Goal: Task Accomplishment & Management: Use online tool/utility

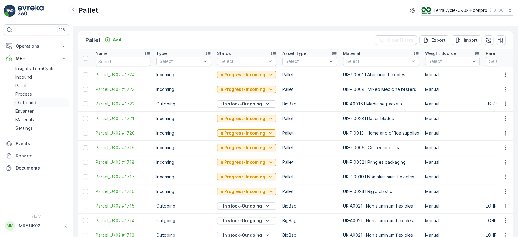
click at [33, 101] on p "Outbound" at bounding box center [25, 103] width 21 height 6
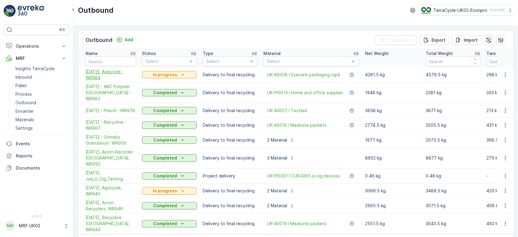
click at [99, 69] on span "[DATE], Agricycle, WR984" at bounding box center [111, 75] width 50 height 12
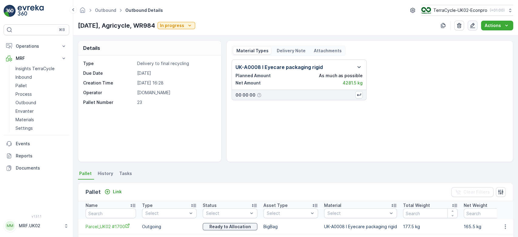
click at [471, 23] on icon "button" at bounding box center [472, 25] width 6 height 6
click at [337, 120] on div "UK-A0008 I Eyecare packaging rigid Planned Amount As much as possible Net Amoun…" at bounding box center [370, 107] width 276 height 97
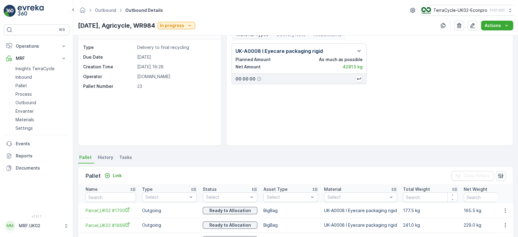
scroll to position [32, 0]
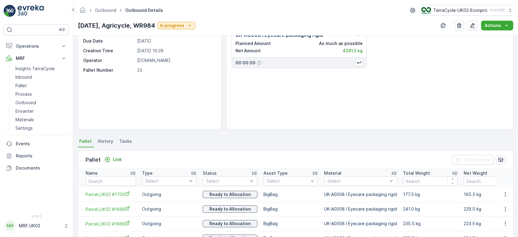
click at [337, 120] on div "UK-A0008 I Eyecare packaging rigid Planned Amount As much as possible Net Amoun…" at bounding box center [370, 75] width 276 height 97
click at [453, 77] on div "UK-A0008 I Eyecare packaging rigid Planned Amount As much as possible Net Amoun…" at bounding box center [370, 75] width 276 height 97
click at [503, 27] on icon "Actions" at bounding box center [506, 25] width 6 height 6
click at [484, 38] on span "Create Delivery Note" at bounding box center [494, 37] width 44 height 6
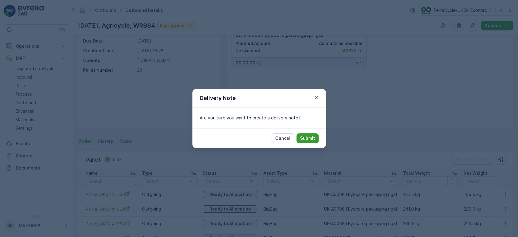
click at [305, 136] on p "Submit" at bounding box center [307, 138] width 15 height 6
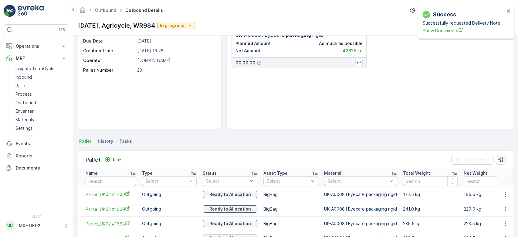
click at [462, 90] on div "UK-A0008 I Eyecare packaging rigid Planned Amount As much as possible Net Amoun…" at bounding box center [370, 75] width 276 height 97
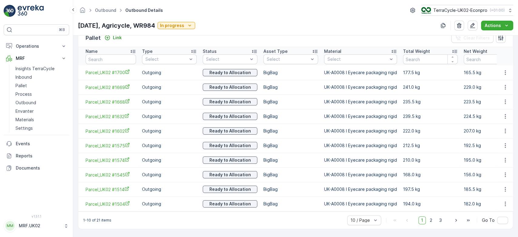
scroll to position [156, 0]
click at [489, 143] on p "192.5 kg" at bounding box center [491, 145] width 55 height 6
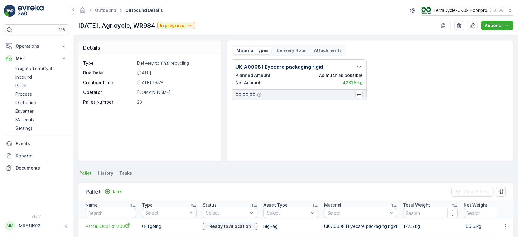
scroll to position [0, 0]
click at [283, 50] on p "Delivery Note" at bounding box center [291, 51] width 30 height 6
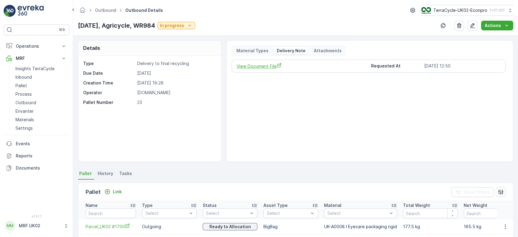
click at [260, 66] on span "View Document File" at bounding box center [302, 66] width 130 height 6
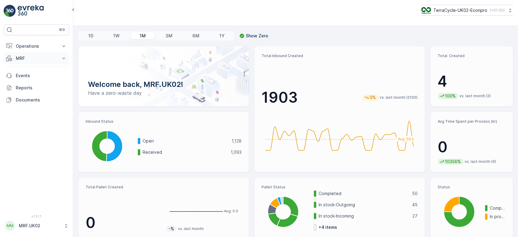
click at [35, 56] on p "MRF" at bounding box center [36, 58] width 41 height 6
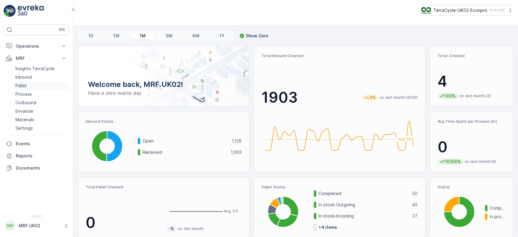
click at [37, 85] on link "Pallet" at bounding box center [41, 85] width 56 height 8
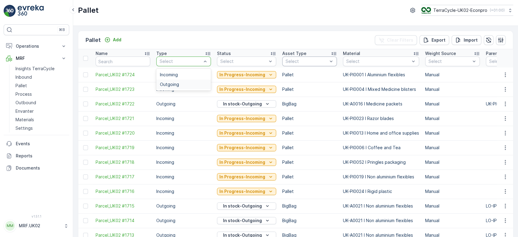
click at [185, 86] on div "Outgoing" at bounding box center [183, 84] width 47 height 5
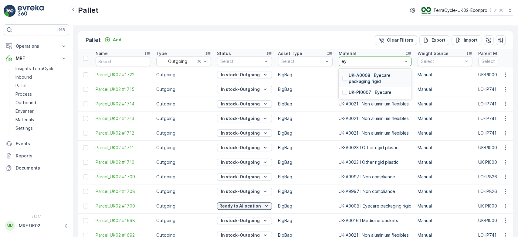
type input "eye"
click at [372, 80] on p "UK-A0008 I Eyecare packaging rigid" at bounding box center [378, 78] width 59 height 12
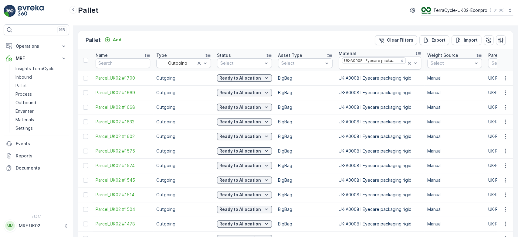
click at [306, 79] on p "BigBag" at bounding box center [305, 78] width 55 height 6
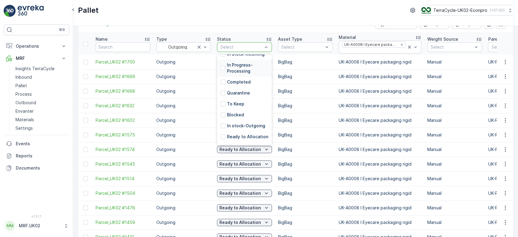
scroll to position [37, 0]
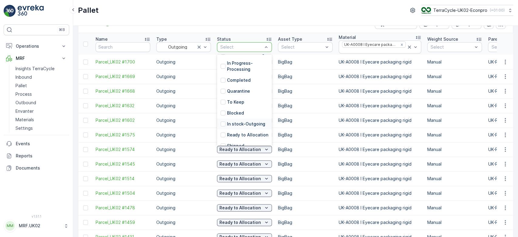
click at [256, 124] on p "In stock-Outgoing" at bounding box center [246, 124] width 38 height 6
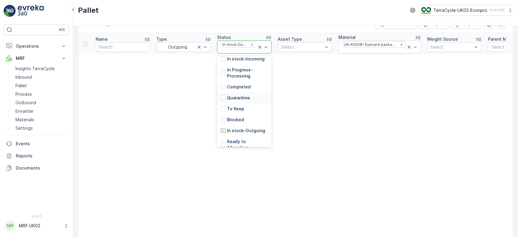
scroll to position [32, 0]
click at [255, 140] on p "Ready to Allocation" at bounding box center [247, 143] width 41 height 12
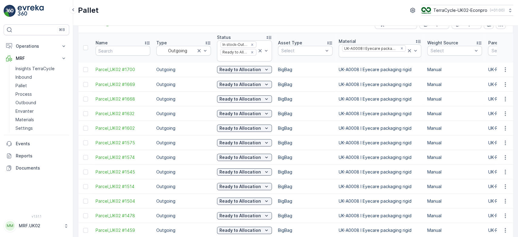
click at [457, 83] on p "Manual" at bounding box center [454, 84] width 55 height 6
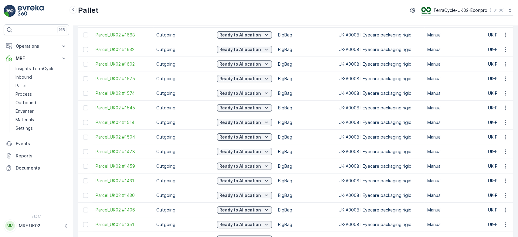
scroll to position [43, 0]
